Goal: Information Seeking & Learning: Learn about a topic

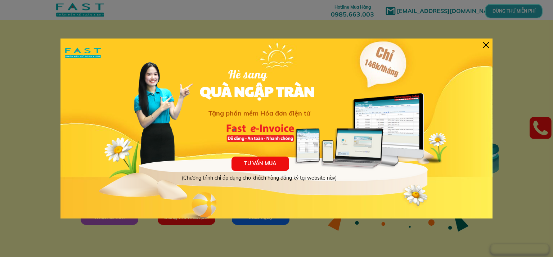
click at [484, 46] on div at bounding box center [486, 45] width 6 height 6
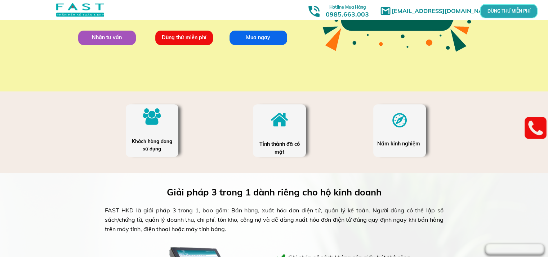
scroll to position [360, 0]
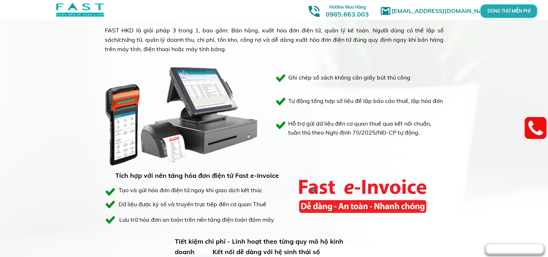
click at [39, 131] on div "Giải pháp 3 trong 1 dành riêng cho hộ kinh doanh FAST HKD là giải pháp 3 trong …" at bounding box center [274, 208] width 548 height 430
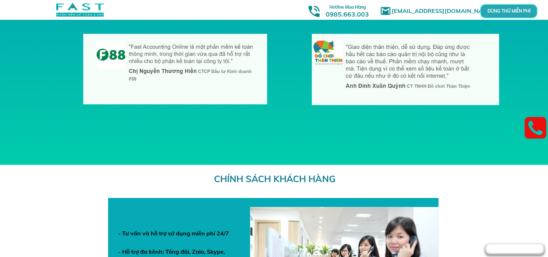
scroll to position [1980, 0]
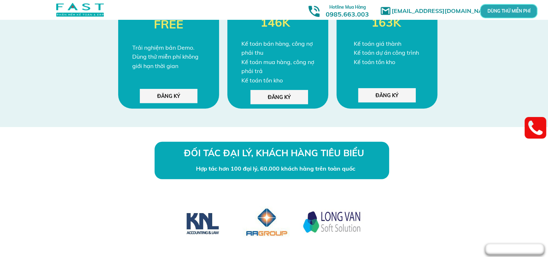
click at [40, 119] on div "BẢNG GIÁ ƯU ĐÃI ĐẶC BIỆT Dùng thử Trải nghiệm bản Demo. Dùng thử miễn phí không…" at bounding box center [274, 23] width 548 height 210
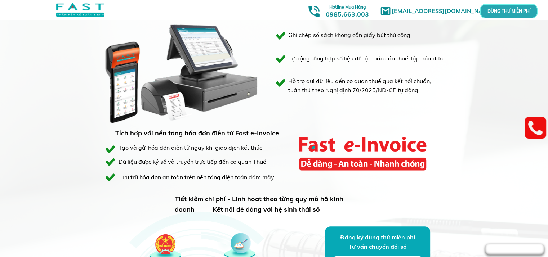
scroll to position [0, 0]
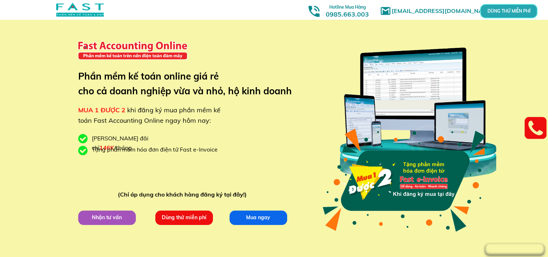
click at [50, 94] on div "[EMAIL_ADDRESS][DOMAIN_NAME] MUA 1 ĐƯỢC 2 khi đăng ký mua phần mềm kế toán Fast…" at bounding box center [274, 135] width 548 height 271
click at [163, 167] on div "[EMAIL_ADDRESS][DOMAIN_NAME] MUA 1 ĐƯỢC 2 khi đăng ký mua phần mềm kế toán Fast…" at bounding box center [274, 135] width 346 height 271
drag, startPoint x: 127, startPoint y: 139, endPoint x: 154, endPoint y: 147, distance: 27.9
click at [154, 147] on div "[EMAIL_ADDRESS][DOMAIN_NAME] MUA 1 ĐƯỢC 2 khi đăng ký mua phần mềm kế toán Fast…" at bounding box center [274, 135] width 346 height 271
click at [162, 134] on div "[EMAIL_ADDRESS][DOMAIN_NAME] MUA 1 ĐƯỢC 2 khi đăng ký mua phần mềm kế toán Fast…" at bounding box center [274, 135] width 346 height 271
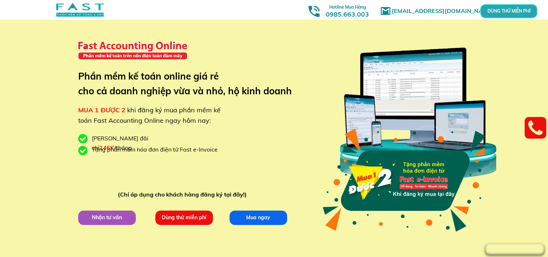
click at [193, 148] on div "Tặng phần mềm hóa đơn điện tử Fast e-Invoice" at bounding box center [157, 149] width 131 height 9
click at [252, 45] on div "[EMAIL_ADDRESS][DOMAIN_NAME] MUA 1 ĐƯỢC 2 khi đăng ký mua phần mềm kế toán Fast…" at bounding box center [274, 135] width 346 height 271
